Goal: Information Seeking & Learning: Learn about a topic

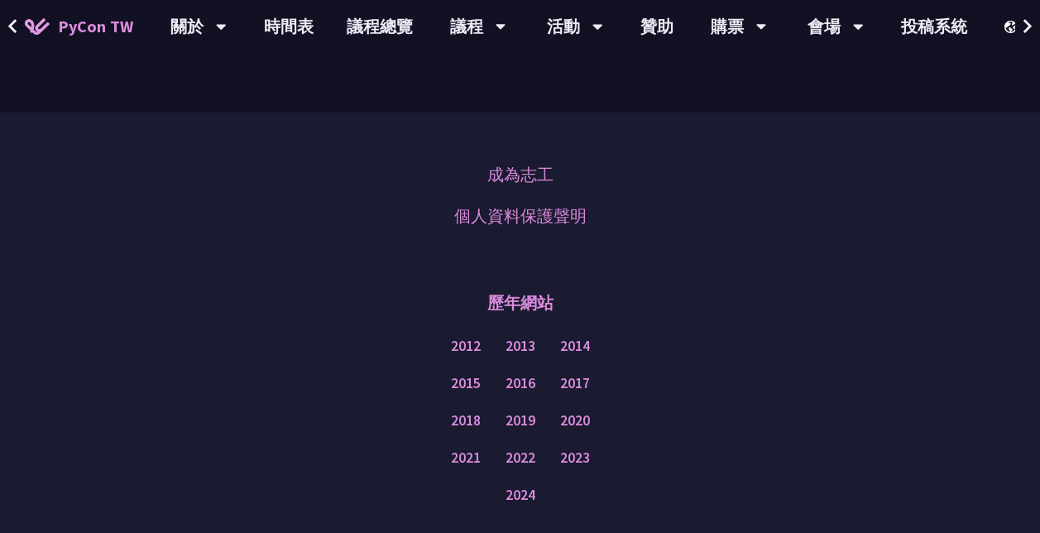
scroll to position [4417, 0]
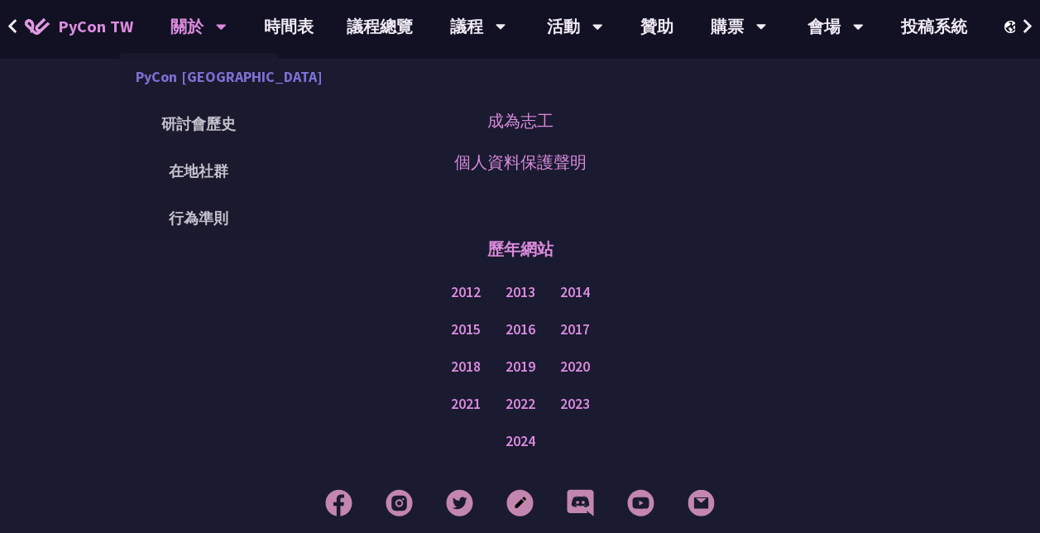
click at [238, 74] on link "PyCon [GEOGRAPHIC_DATA]" at bounding box center [198, 76] width 159 height 39
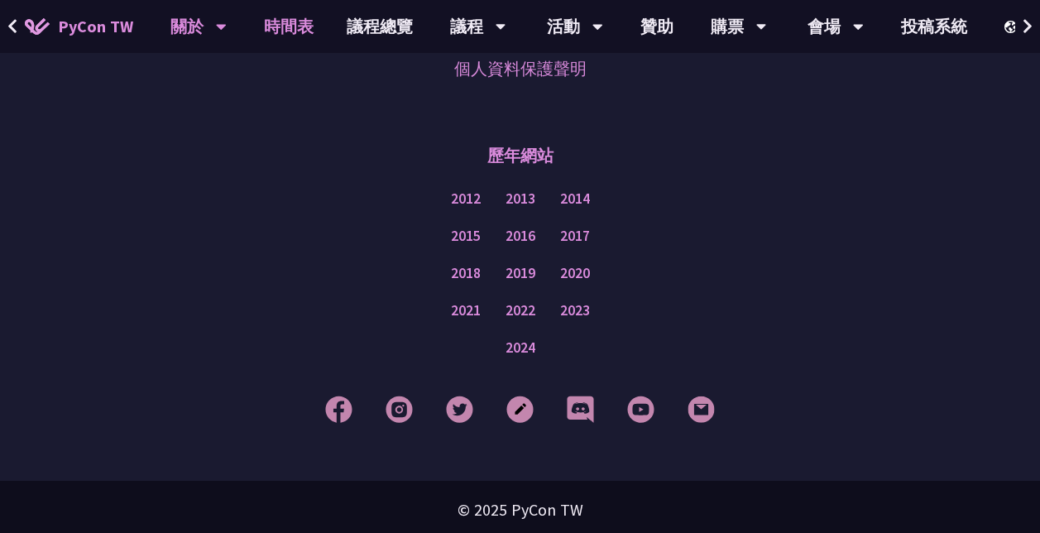
scroll to position [1499, 0]
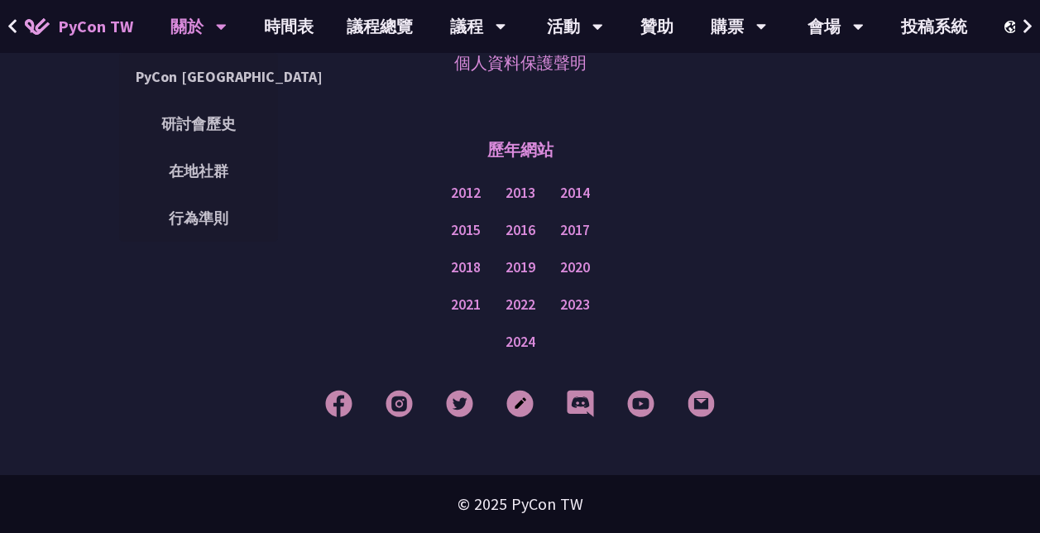
click at [206, 29] on div "關於" at bounding box center [198, 26] width 56 height 53
click at [197, 112] on link "研討會歷史" at bounding box center [198, 123] width 159 height 39
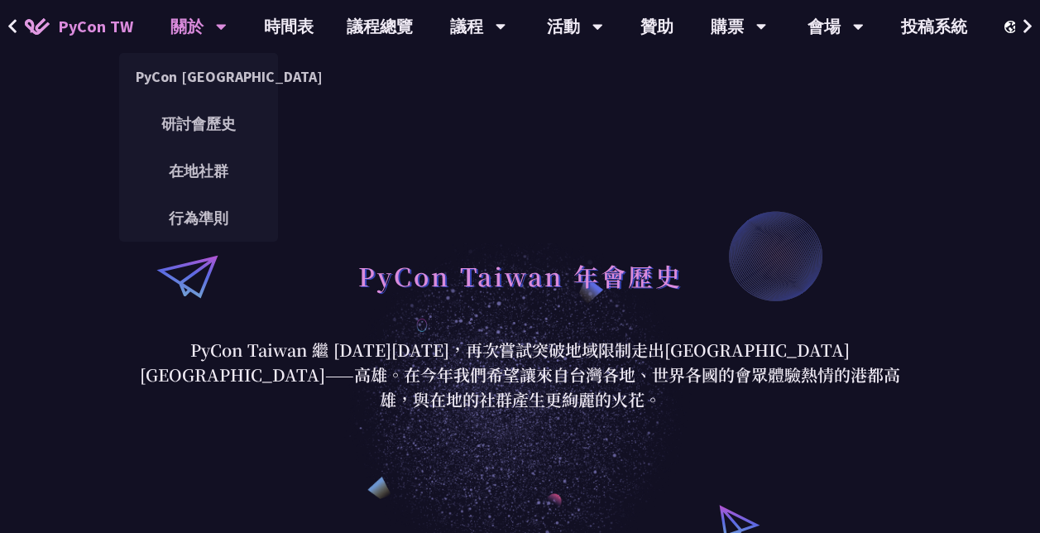
click at [194, 46] on div "關於" at bounding box center [198, 26] width 56 height 53
click at [193, 189] on link "在地社群" at bounding box center [198, 170] width 159 height 39
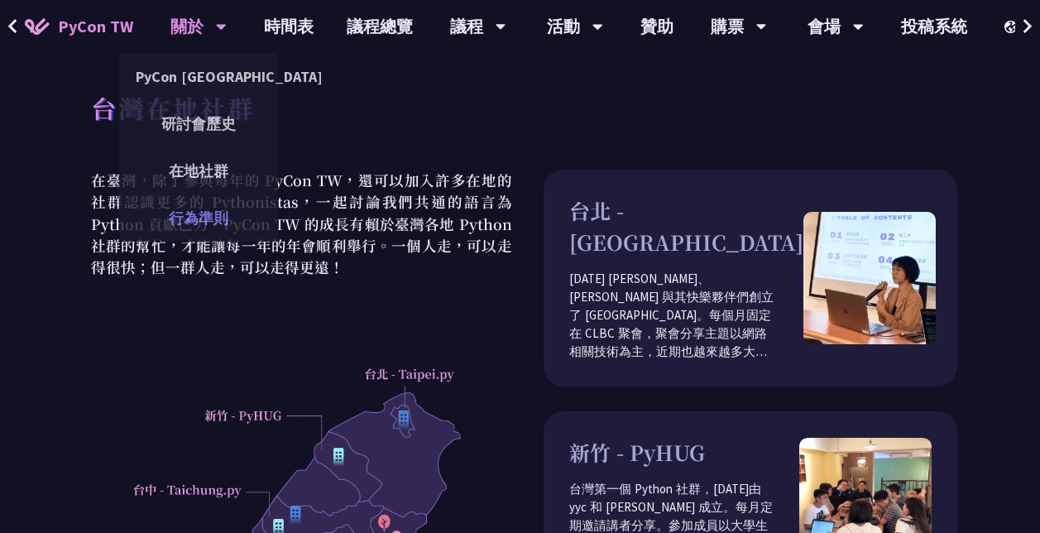
click at [195, 218] on link "行為準則" at bounding box center [198, 218] width 159 height 39
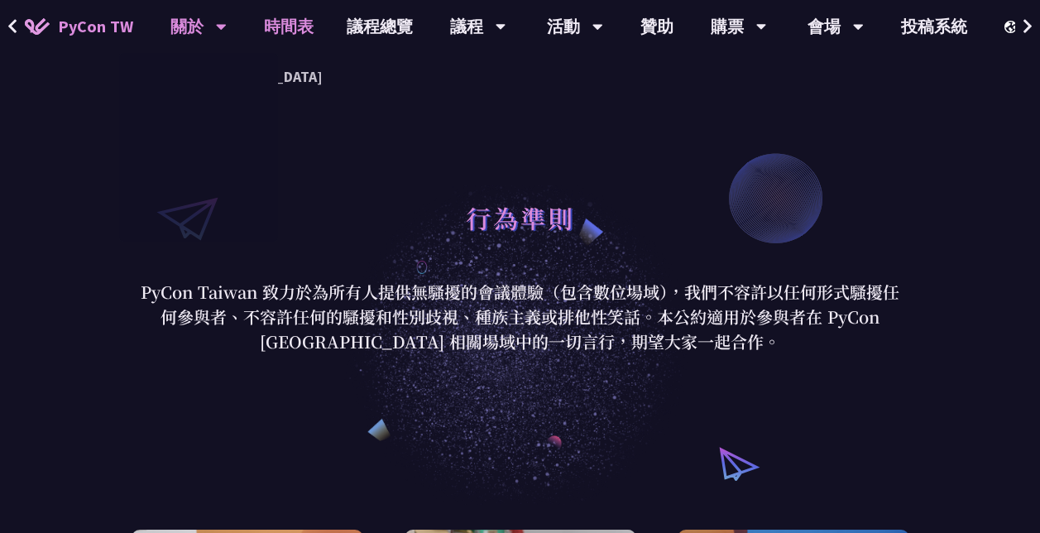
click at [262, 21] on link "時間表" at bounding box center [288, 26] width 83 height 53
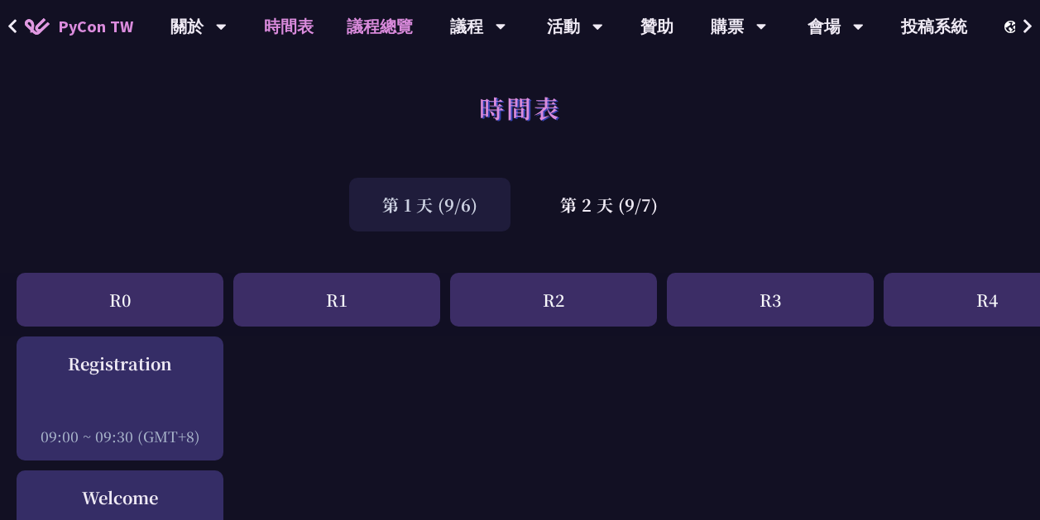
click at [406, 23] on link "議程總覽" at bounding box center [379, 26] width 99 height 53
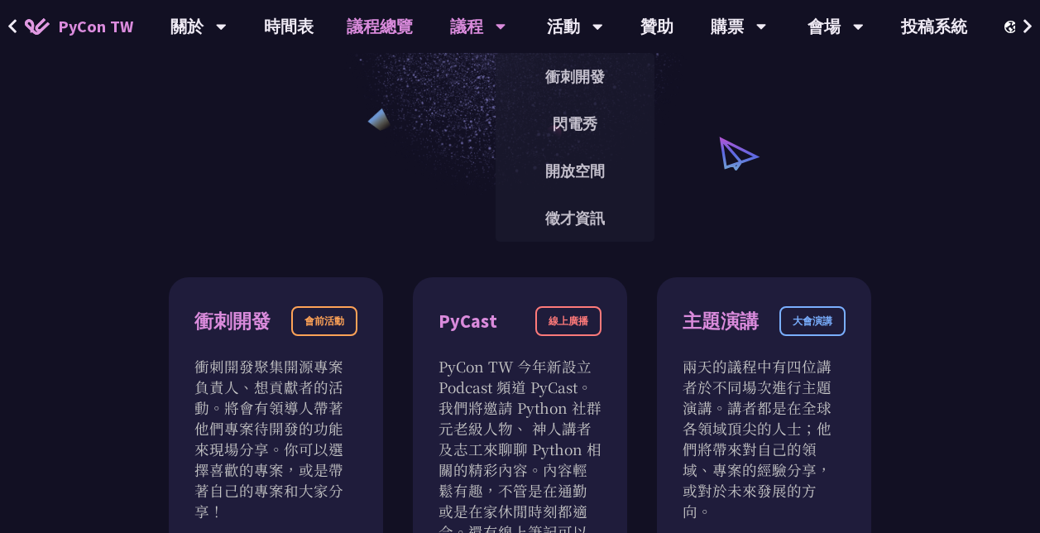
scroll to position [153, 0]
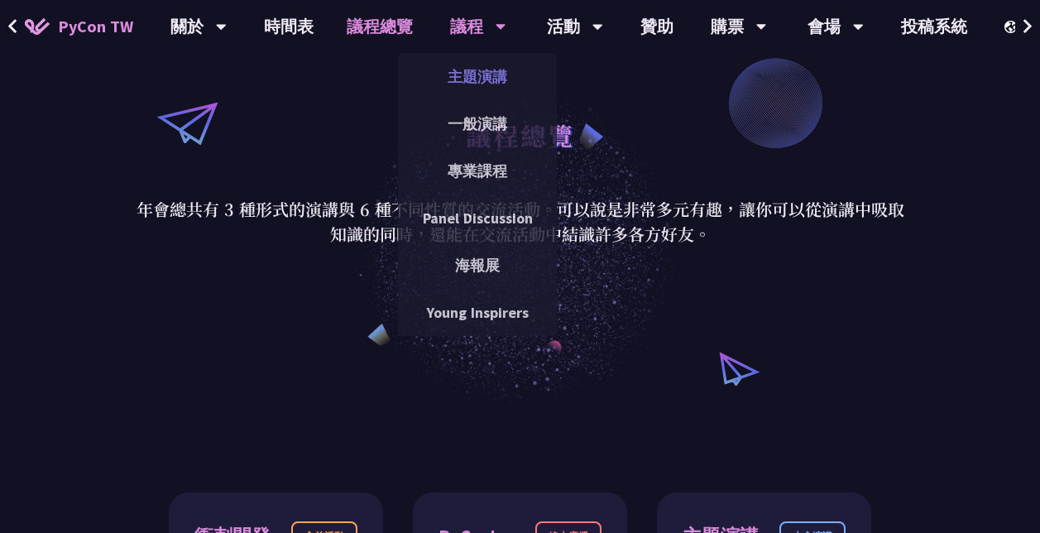
click at [453, 69] on link "主題演講" at bounding box center [477, 76] width 159 height 39
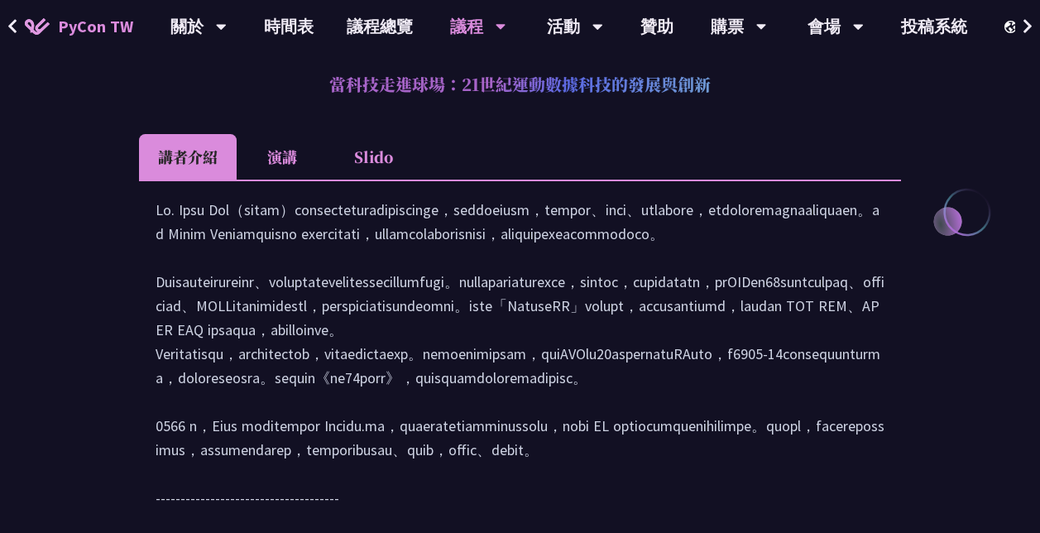
scroll to position [662, 0]
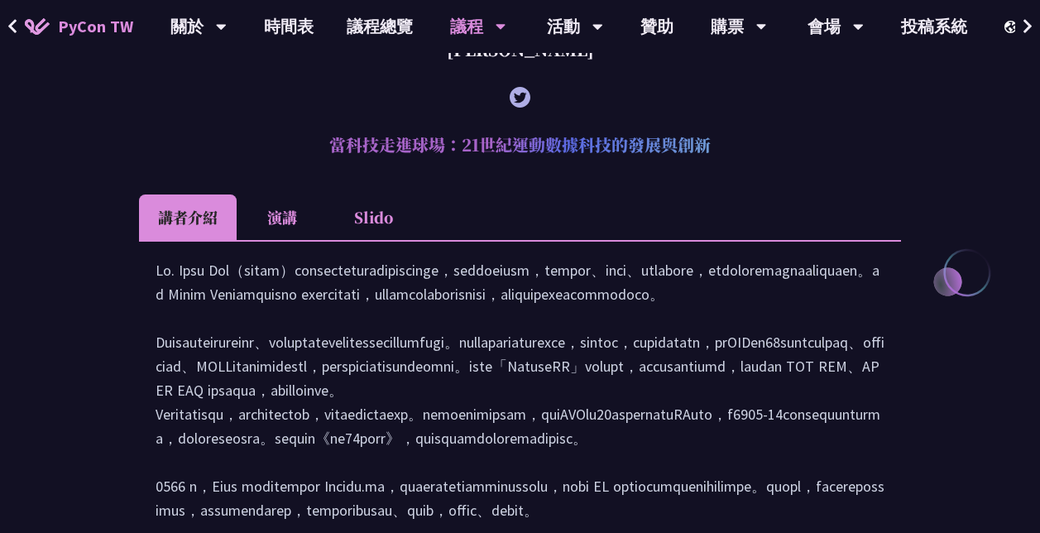
click at [296, 210] on li "演講" at bounding box center [282, 217] width 91 height 46
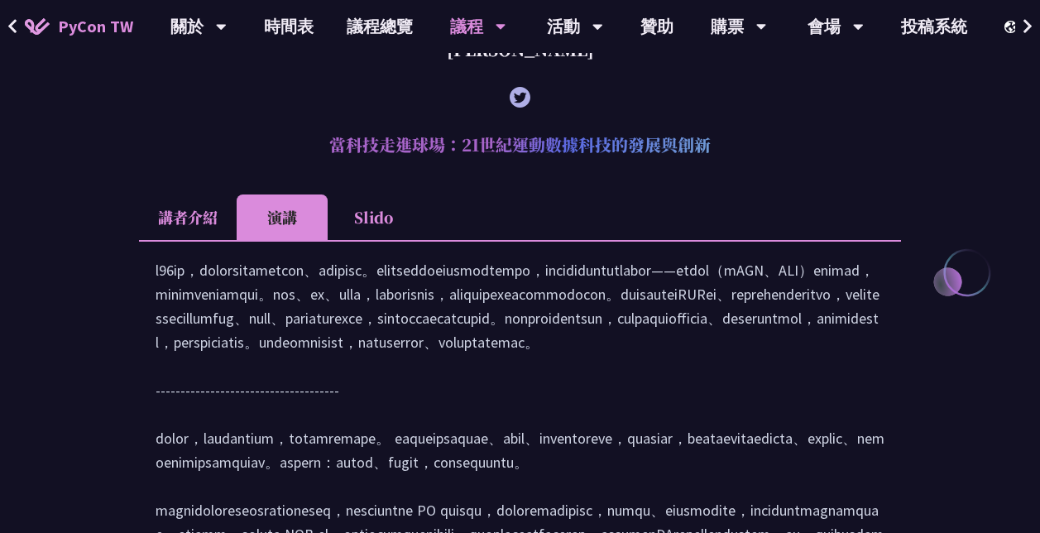
click at [186, 209] on li "講者介紹" at bounding box center [188, 217] width 98 height 46
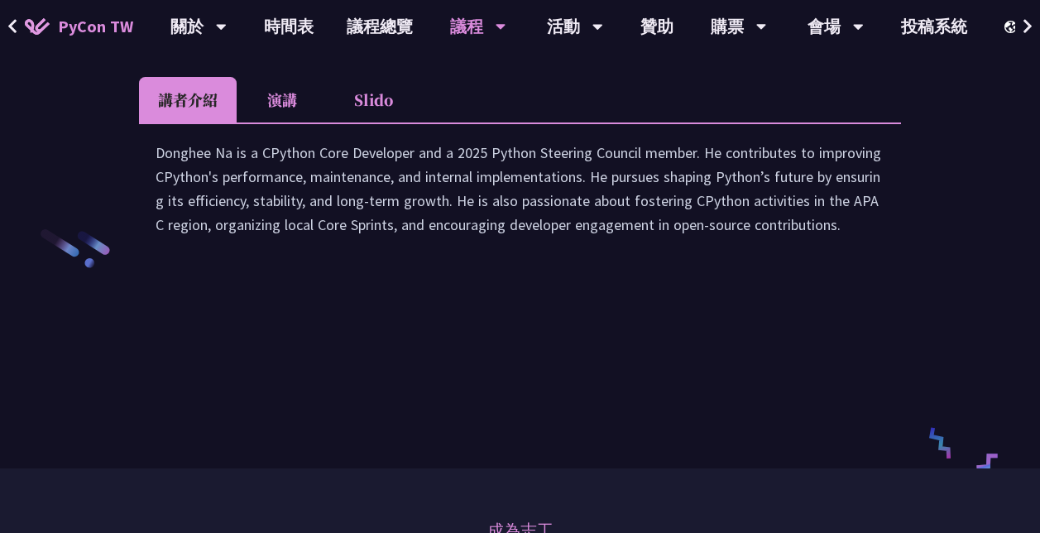
scroll to position [2461, 0]
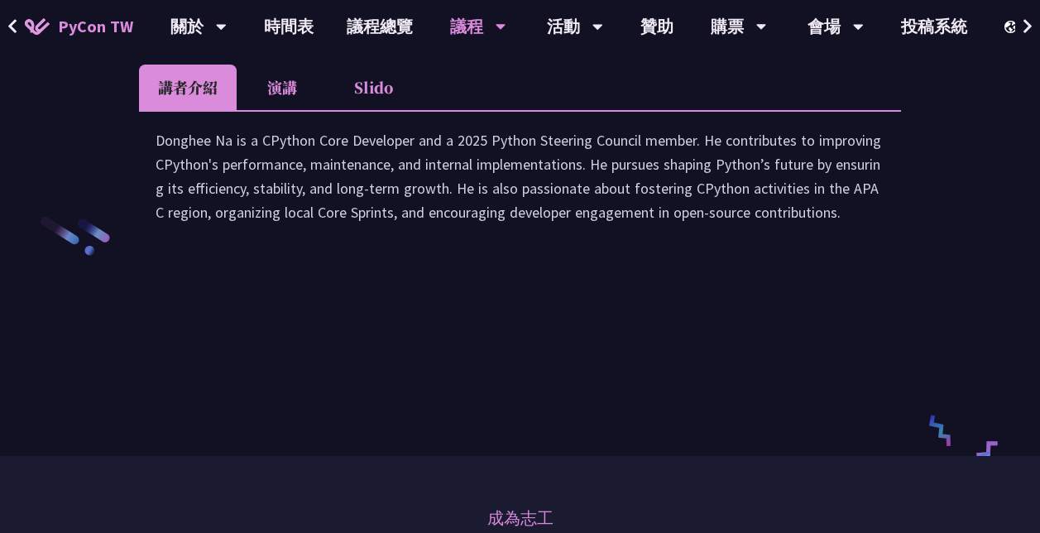
click at [274, 110] on li "演講" at bounding box center [282, 88] width 91 height 46
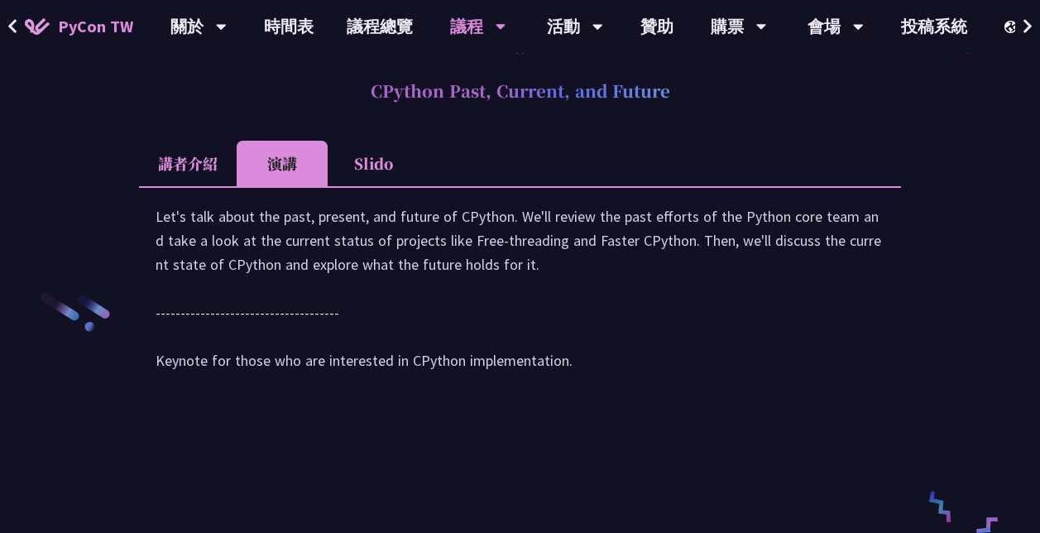
scroll to position [2378, 0]
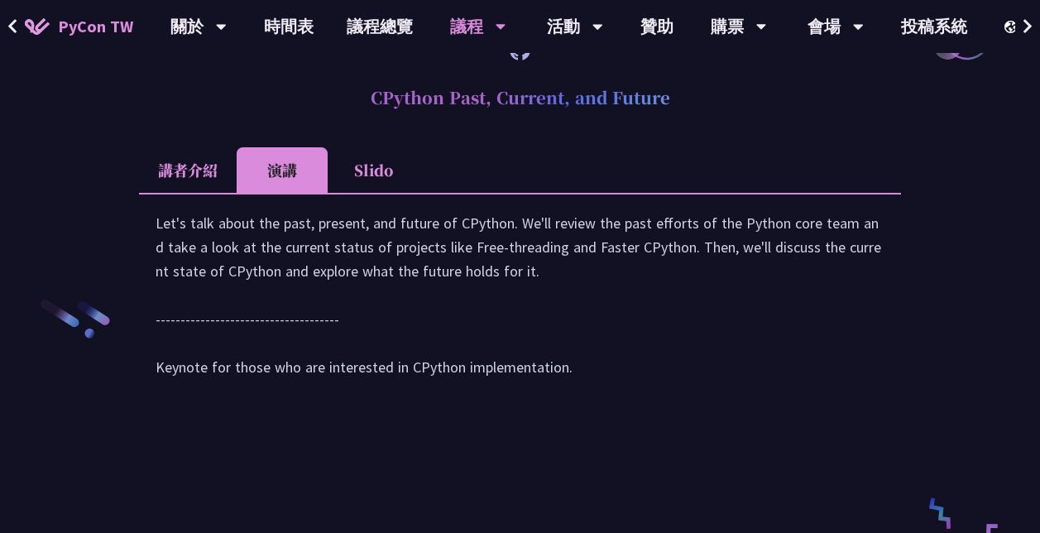
click at [373, 193] on li "Slido" at bounding box center [373, 170] width 91 height 46
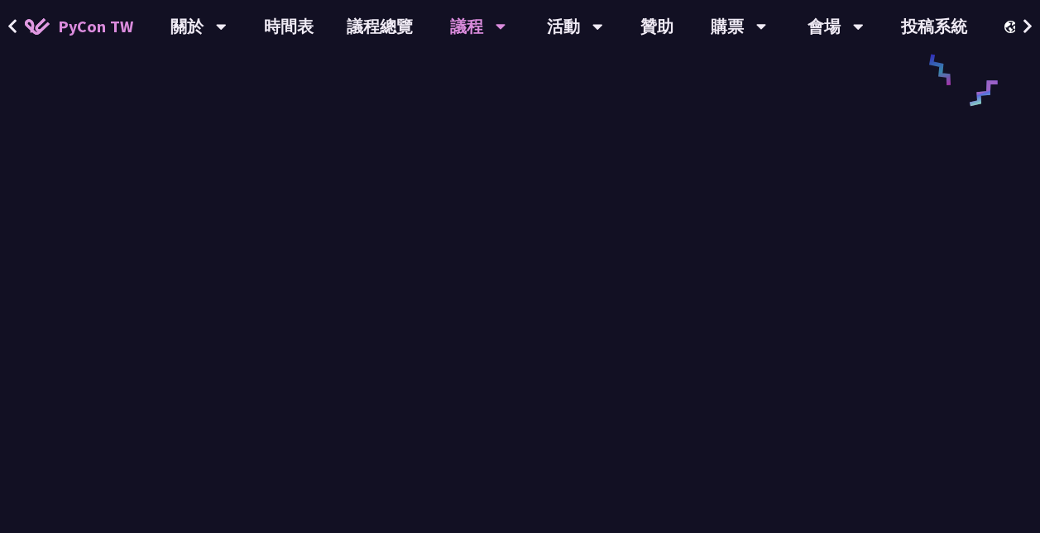
scroll to position [2814, 0]
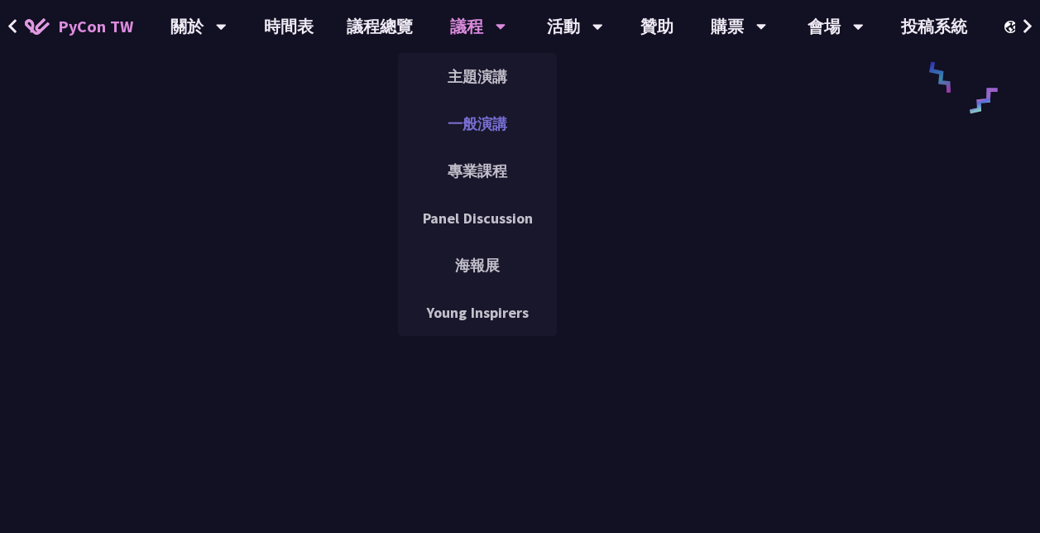
click at [491, 127] on link "一般演講" at bounding box center [477, 123] width 159 height 39
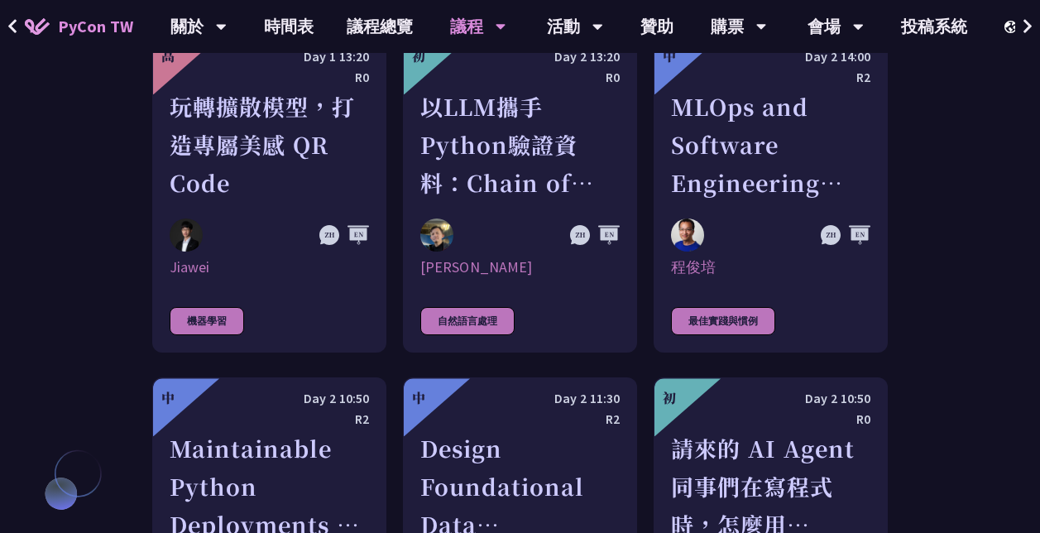
scroll to position [3900, 0]
